Goal: Find specific page/section: Find specific page/section

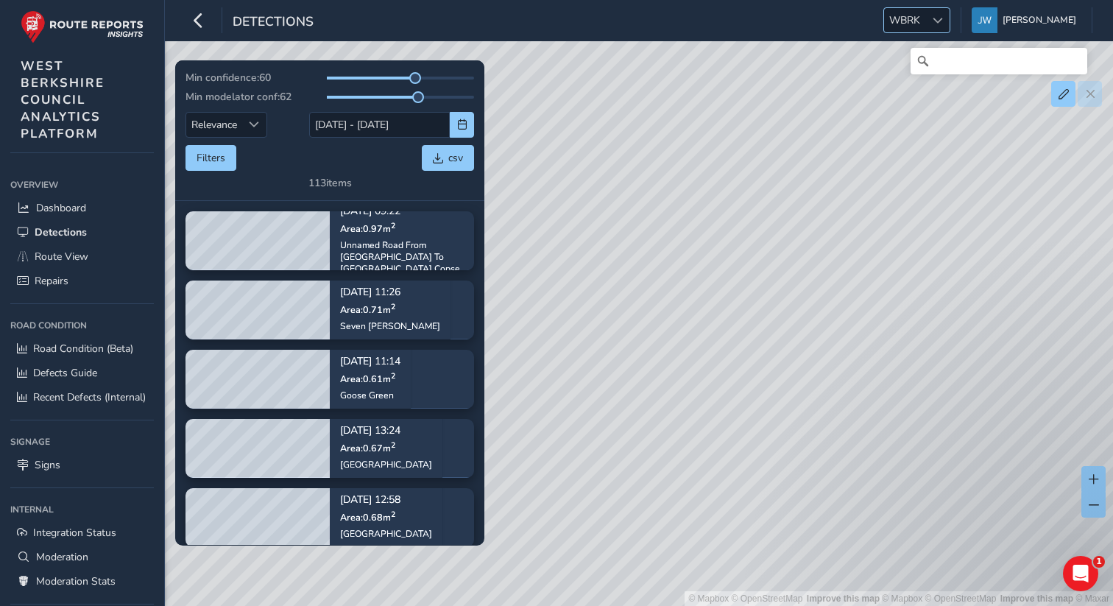
click at [950, 25] on div at bounding box center [938, 20] width 24 height 24
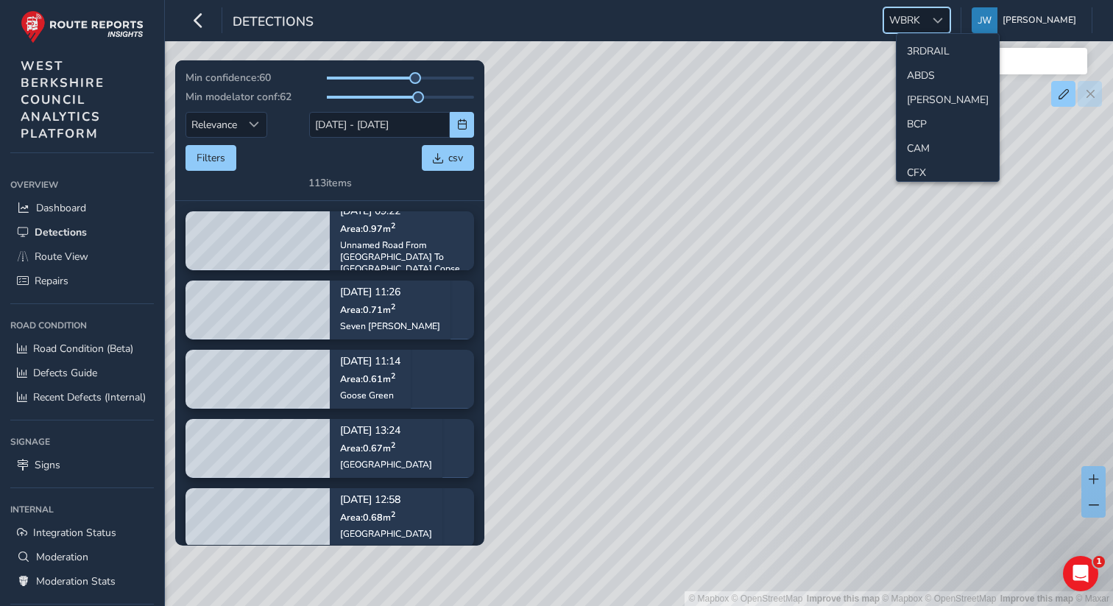
scroll to position [781, 0]
click at [923, 68] on li "SCC" at bounding box center [948, 72] width 102 height 24
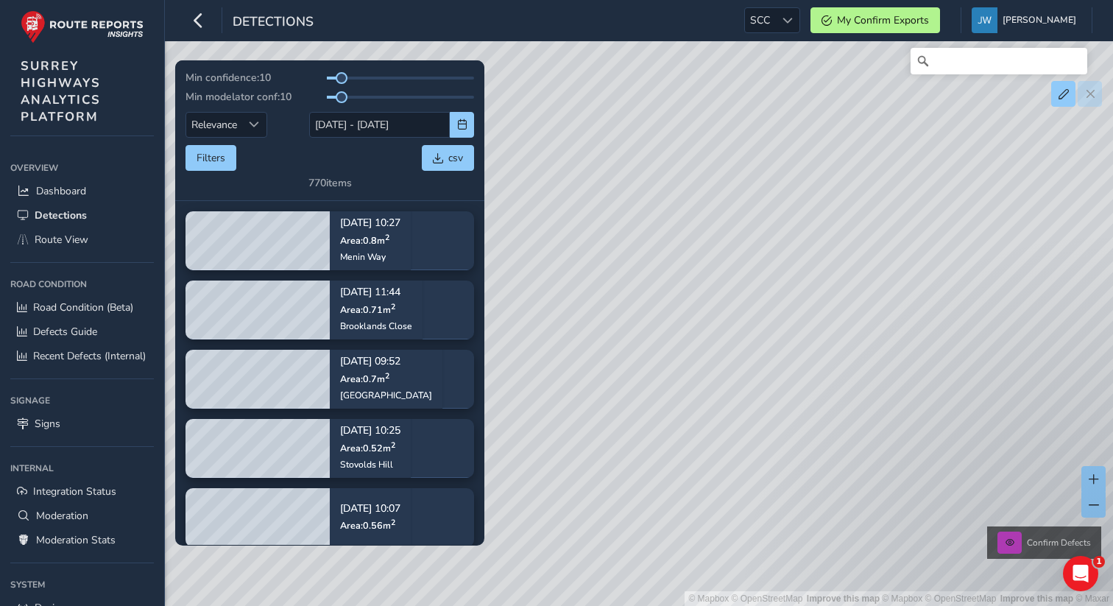
scroll to position [102, 0]
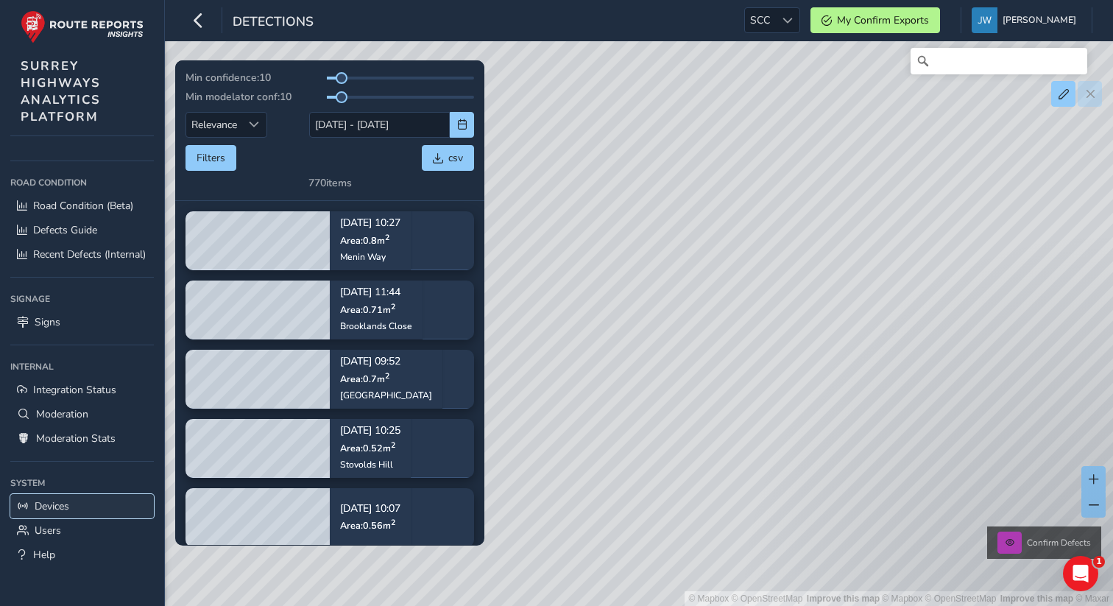
click at [51, 507] on span "Devices" at bounding box center [52, 506] width 35 height 14
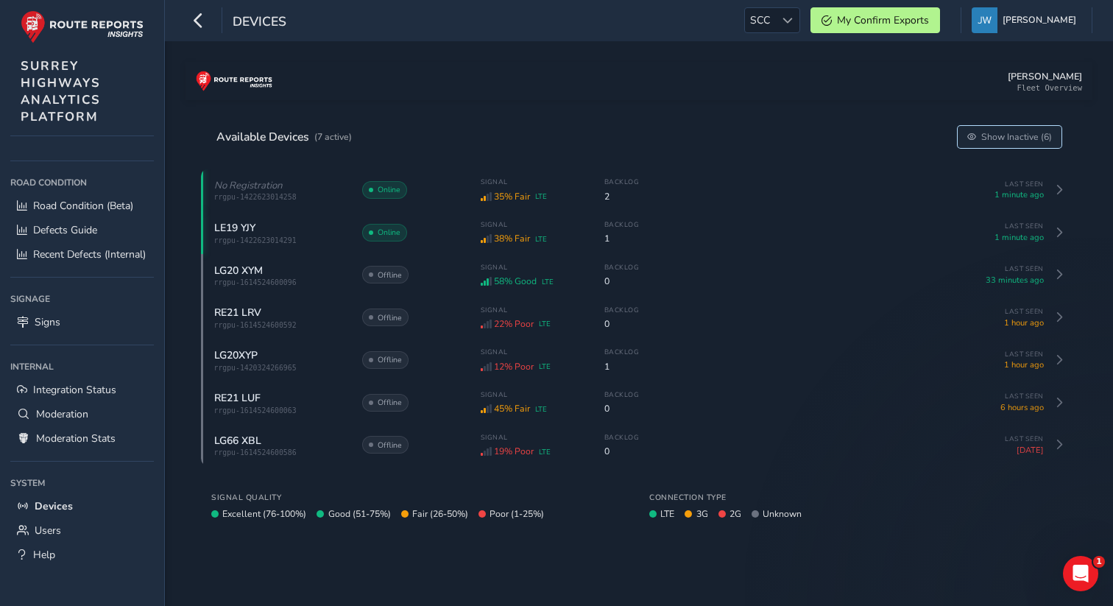
click at [1006, 139] on span "Show Inactive (6)" at bounding box center [1017, 137] width 71 height 12
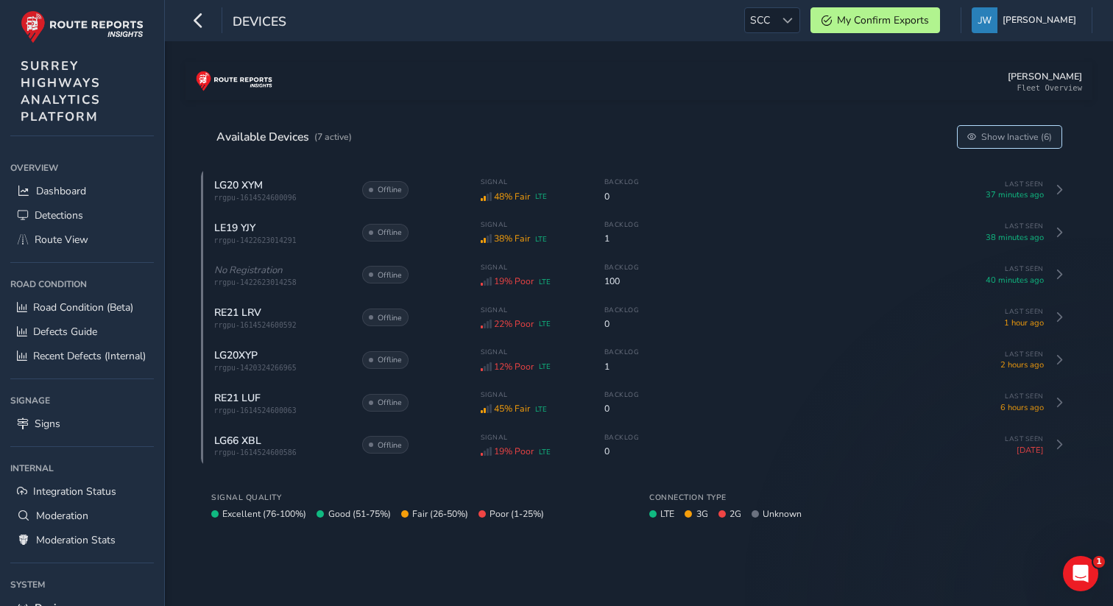
click at [652, 132] on button "Show Inactive (6)" at bounding box center [1010, 137] width 105 height 22
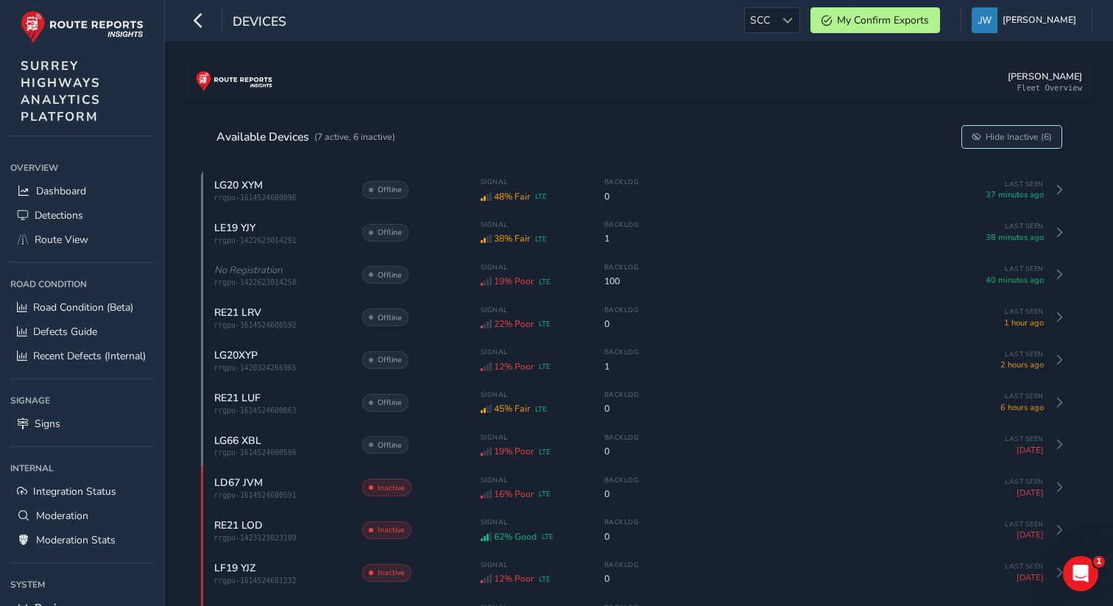
click at [652, 138] on span "Hide Inactive (6)" at bounding box center [1019, 137] width 66 height 12
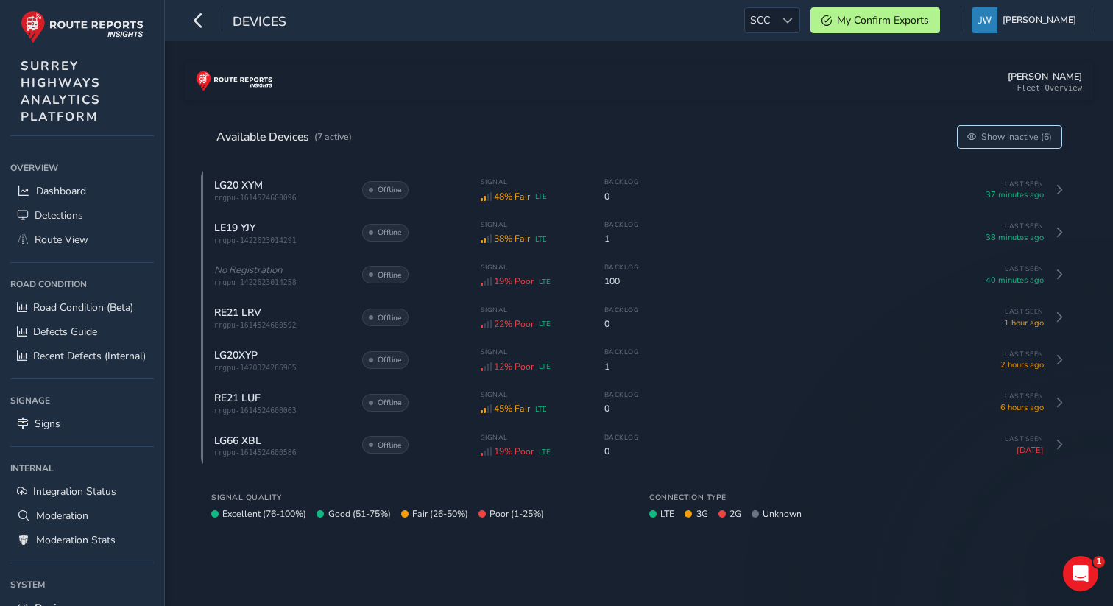
click at [652, 138] on span "Show Inactive (6)" at bounding box center [1017, 137] width 71 height 12
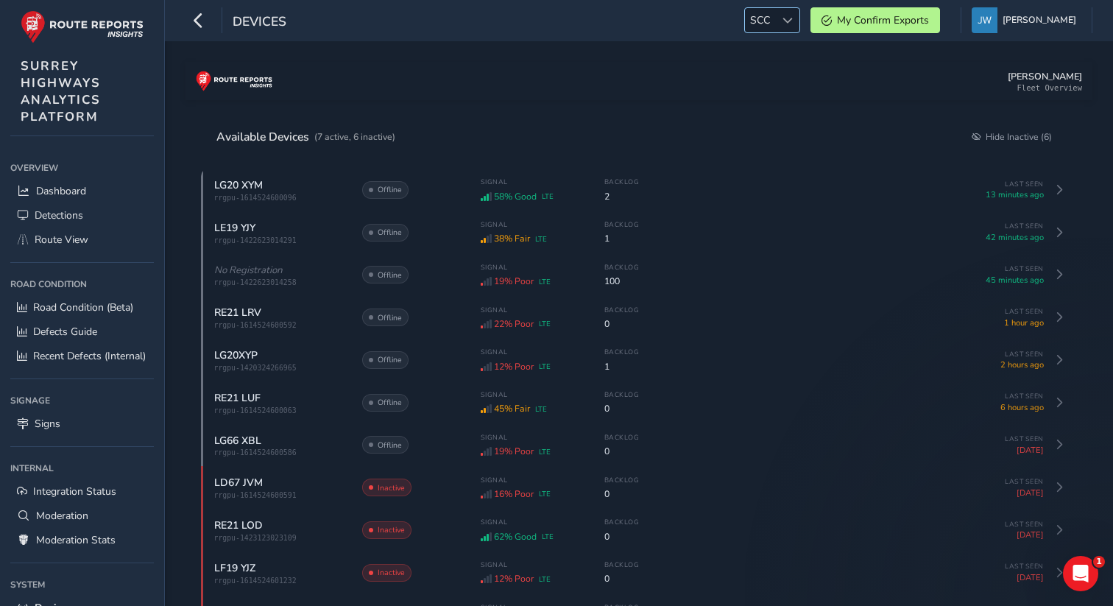
click at [652, 25] on span "SCC" at bounding box center [760, 20] width 30 height 24
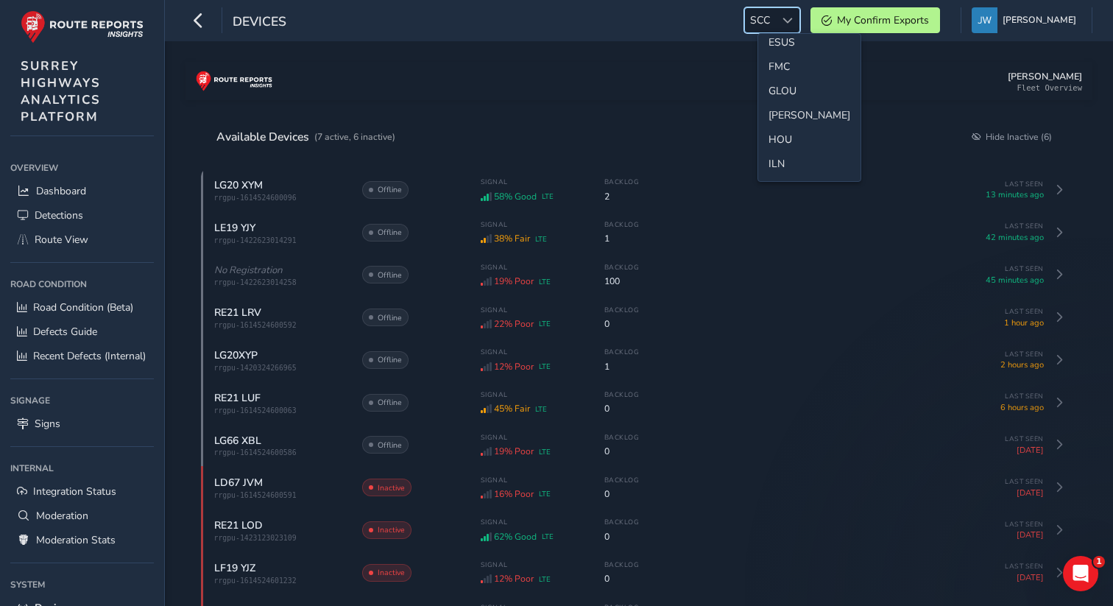
scroll to position [308, 0]
click at [652, 155] on li "[PERSON_NAME]" at bounding box center [809, 156] width 102 height 24
